Goal: Use online tool/utility

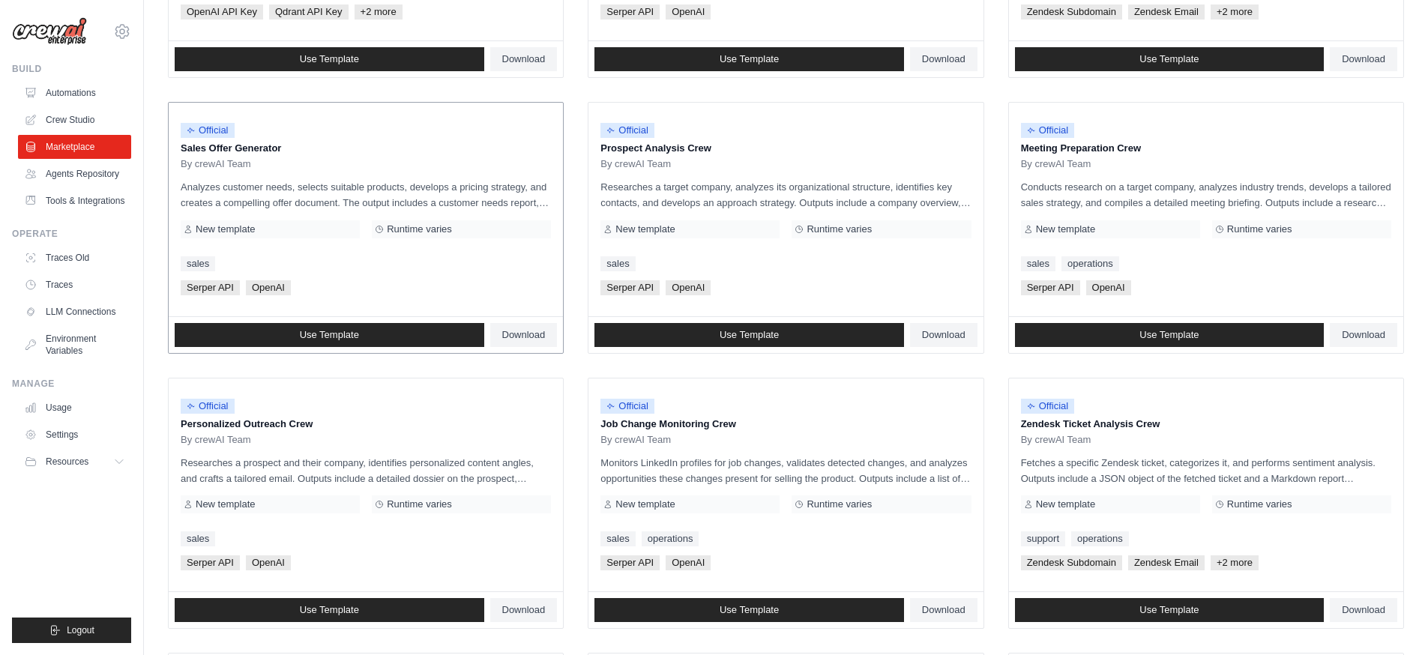
scroll to position [696, 0]
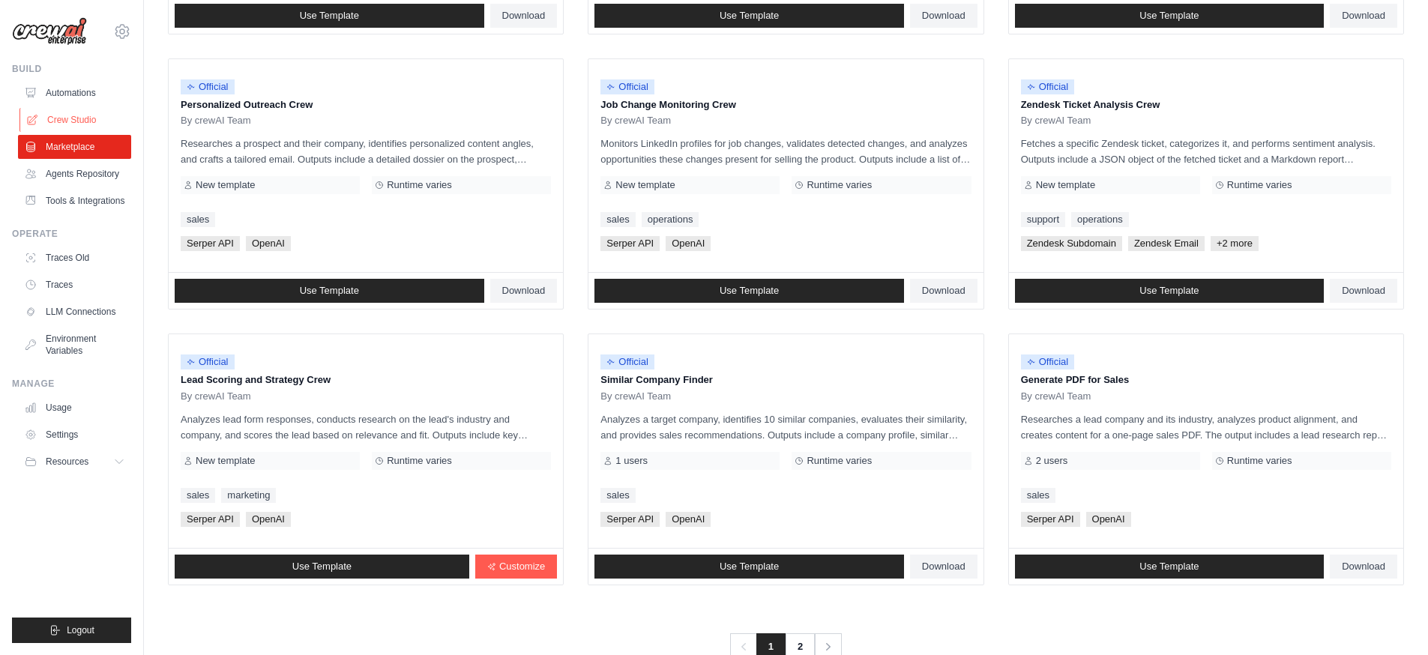
click at [91, 122] on link "Crew Studio" at bounding box center [75, 120] width 113 height 24
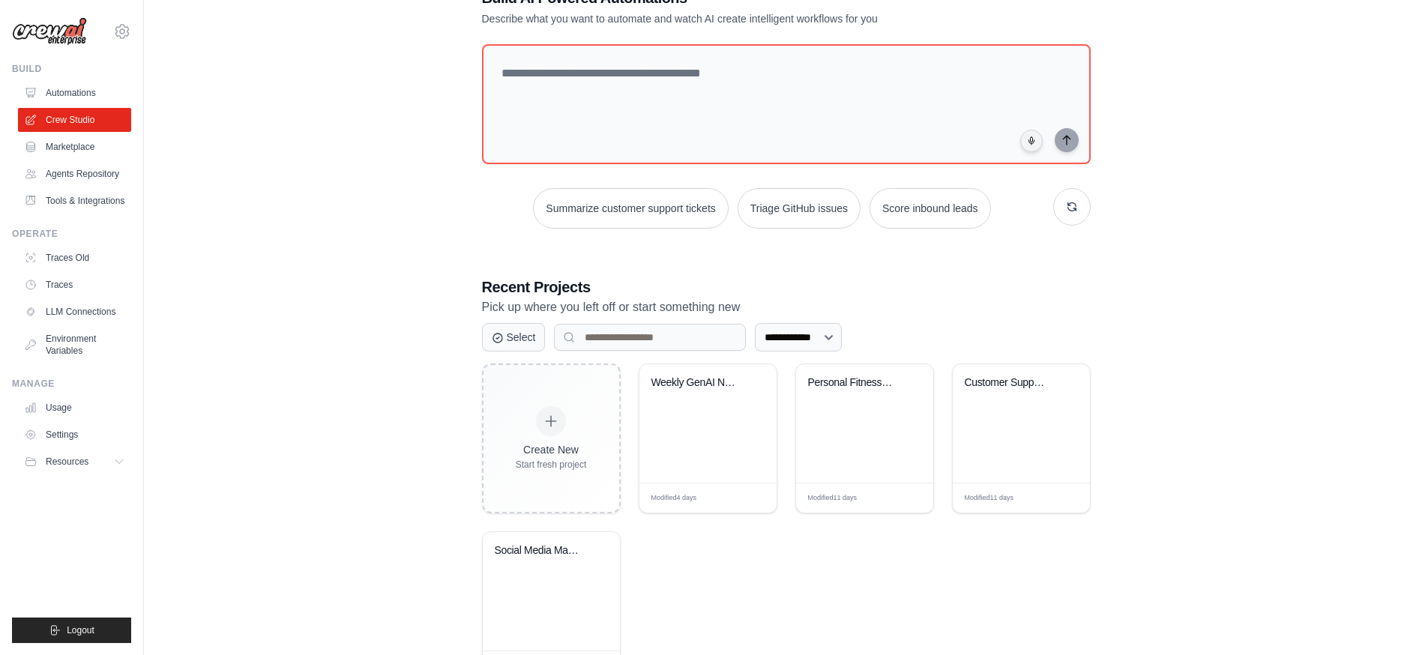
scroll to position [116, 0]
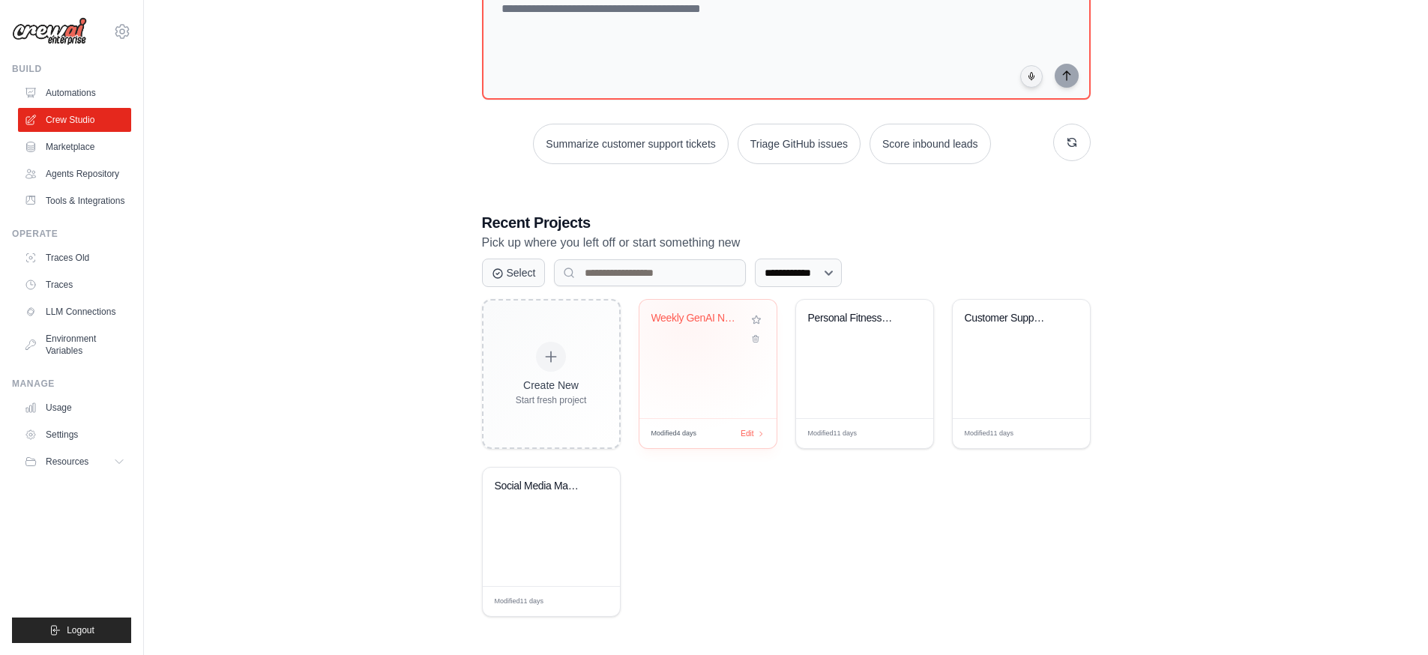
click at [685, 322] on div "Weekly GenAI News Tracker" at bounding box center [697, 318] width 91 height 13
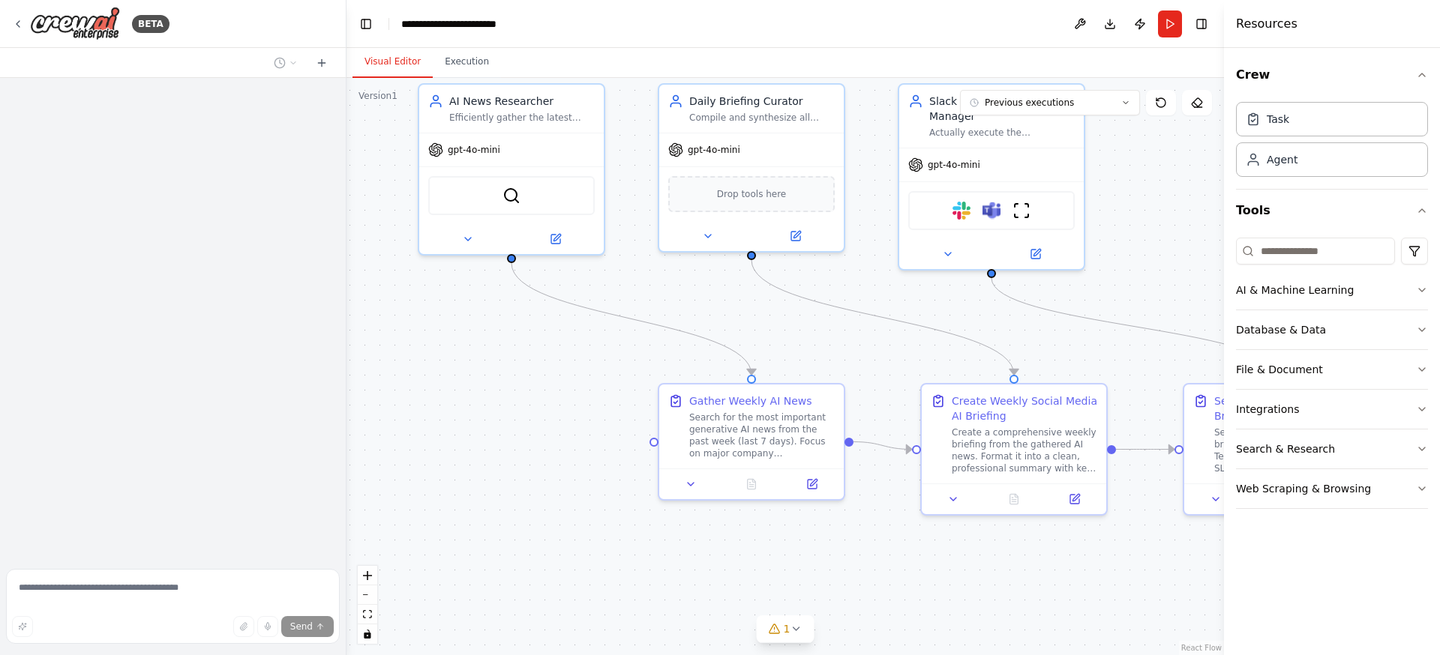
drag, startPoint x: 966, startPoint y: 249, endPoint x: 1202, endPoint y: 179, distance: 246.3
click at [1202, 179] on div ".deletable-edge-delete-btn { width: 20px; height: 20px; border: 0px solid #ffff…" at bounding box center [784, 366] width 877 height 577
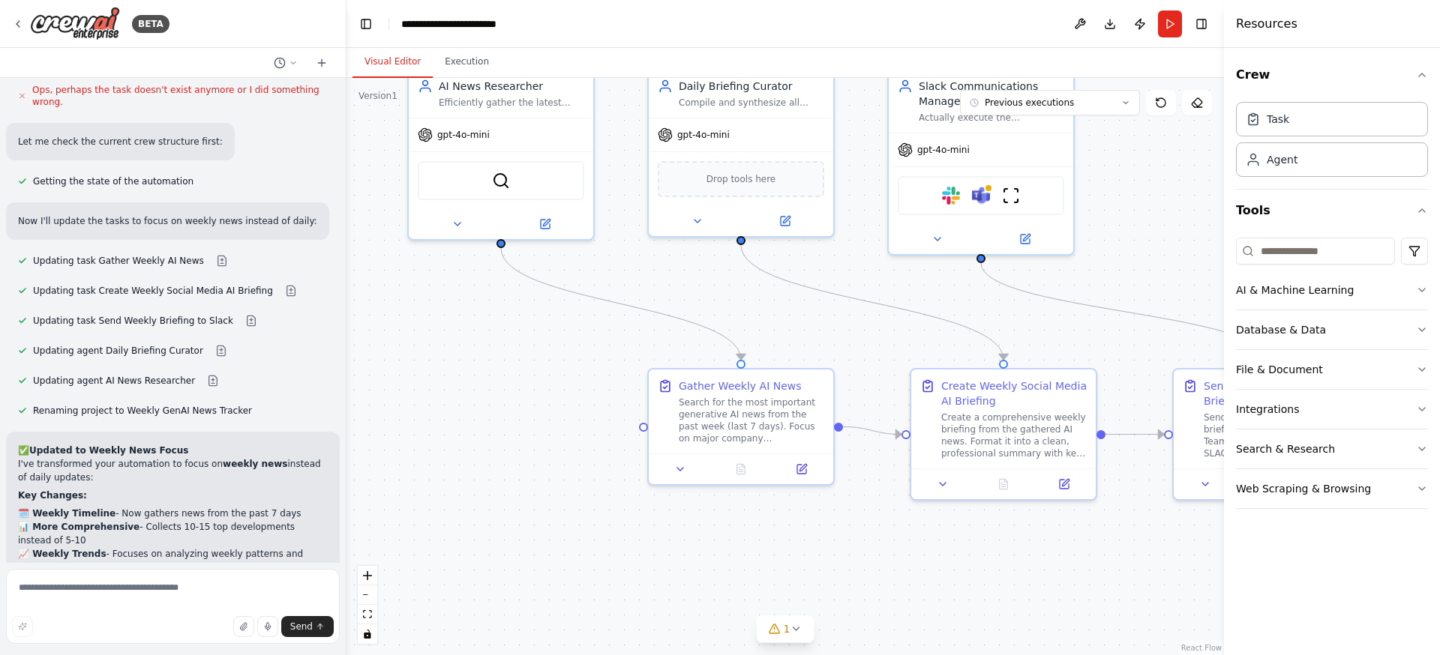
drag, startPoint x: 523, startPoint y: 358, endPoint x: 475, endPoint y: 331, distance: 55.4
click at [476, 331] on div ".deletable-edge-delete-btn { width: 20px; height: 20px; border: 0px solid #ffff…" at bounding box center [784, 366] width 877 height 577
